Goal: Task Accomplishment & Management: Use online tool/utility

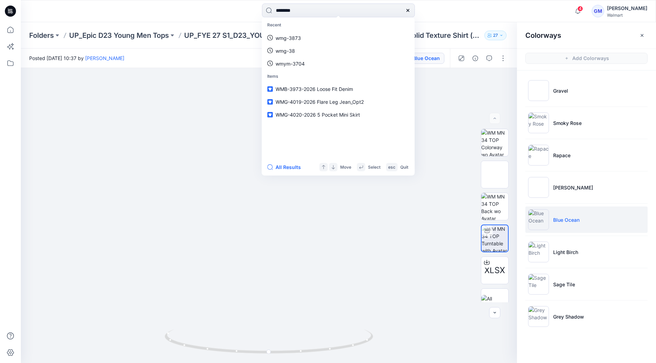
type input "********"
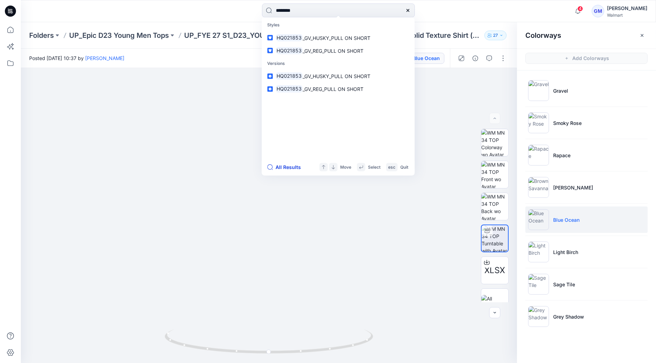
click at [289, 170] on button "All Results" at bounding box center [286, 167] width 38 height 8
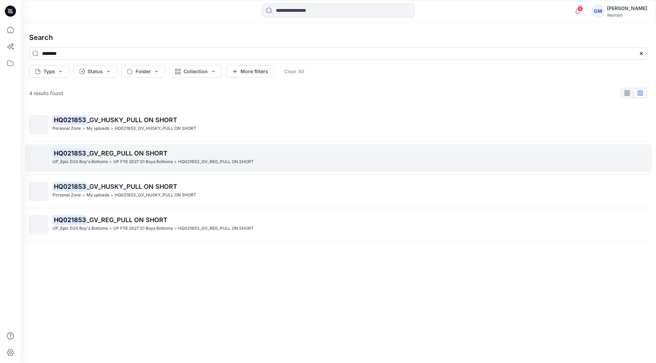
click at [93, 164] on p "UP_Epic D24 Boy's Bottoms" at bounding box center [79, 161] width 55 height 7
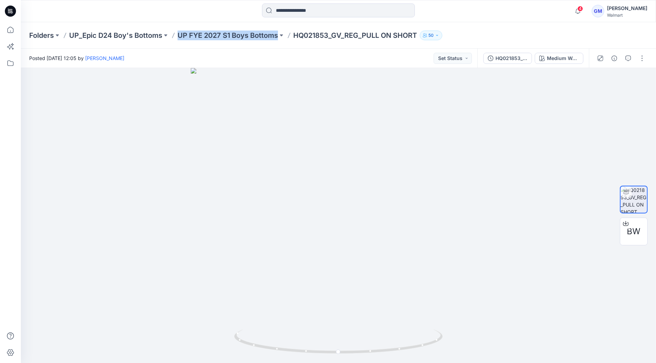
drag, startPoint x: 177, startPoint y: 37, endPoint x: 277, endPoint y: 42, distance: 99.8
click at [277, 42] on div "Folders UP_Epic D24 Boy's Bottoms UP FYE 2027 S1 Boys Bottoms HQ021853_GV_REG_P…" at bounding box center [338, 35] width 635 height 26
copy p "UP FYE 2027 S1 Boys Bottoms"
click at [300, 8] on input at bounding box center [338, 10] width 153 height 14
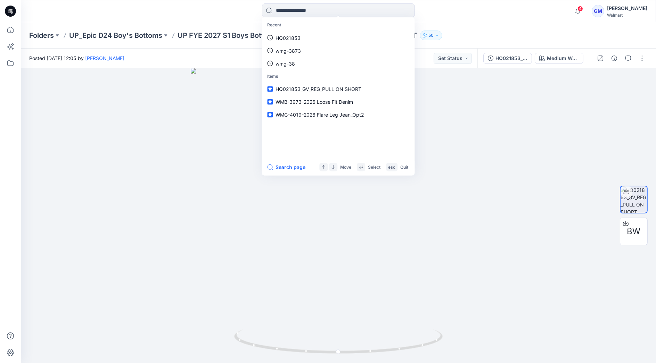
click at [299, 35] on p "HQ021853" at bounding box center [287, 37] width 25 height 7
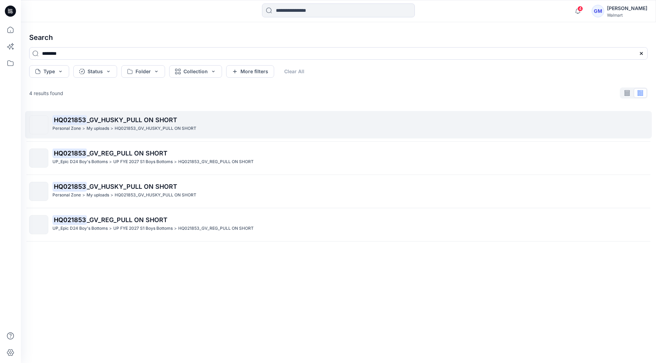
click at [130, 123] on span "_GV_HUSKY_PULL ON SHORT" at bounding box center [132, 119] width 90 height 7
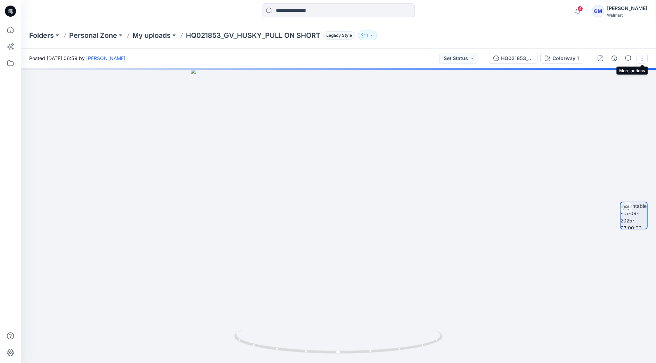
click at [642, 56] on button "button" at bounding box center [641, 58] width 11 height 11
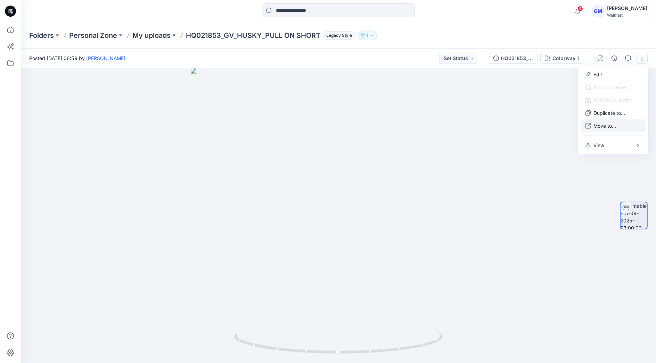
click at [616, 122] on button "Move to..." at bounding box center [613, 126] width 64 height 13
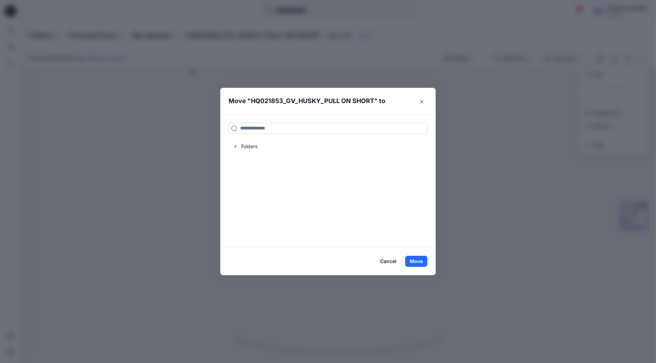
click at [282, 128] on input at bounding box center [328, 128] width 199 height 11
paste input "**********"
type input "**********"
click at [288, 146] on mark "UP FYE 2027 S1 Boys Bottoms" at bounding box center [276, 143] width 72 height 9
click at [416, 259] on button "Move" at bounding box center [416, 261] width 22 height 11
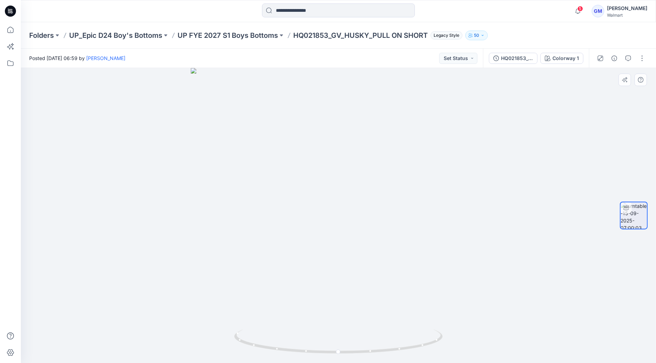
click at [100, 183] on div at bounding box center [338, 215] width 635 height 295
